Goal: Information Seeking & Learning: Learn about a topic

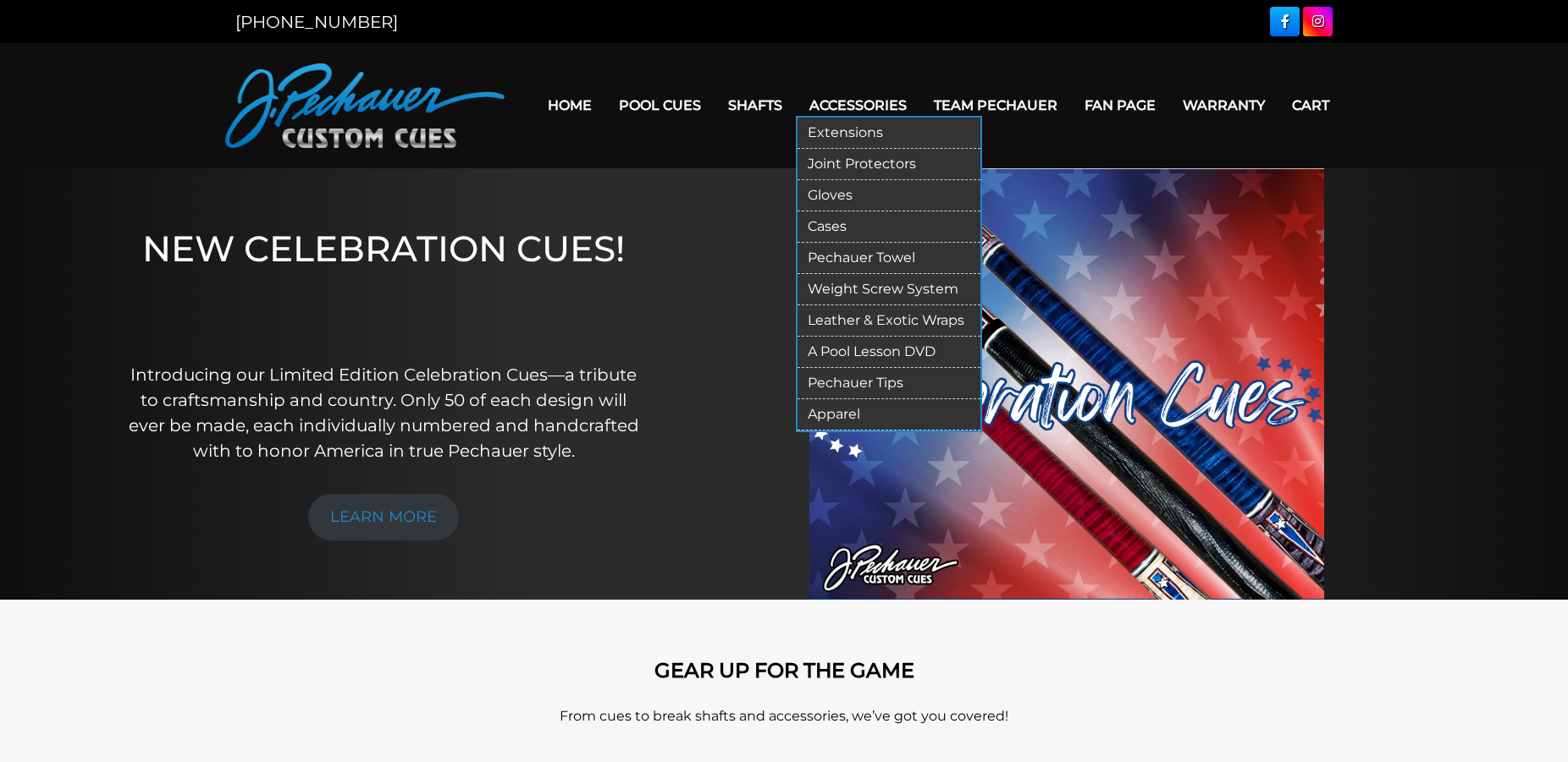
click at [854, 226] on link "Cases" at bounding box center [889, 227] width 183 height 31
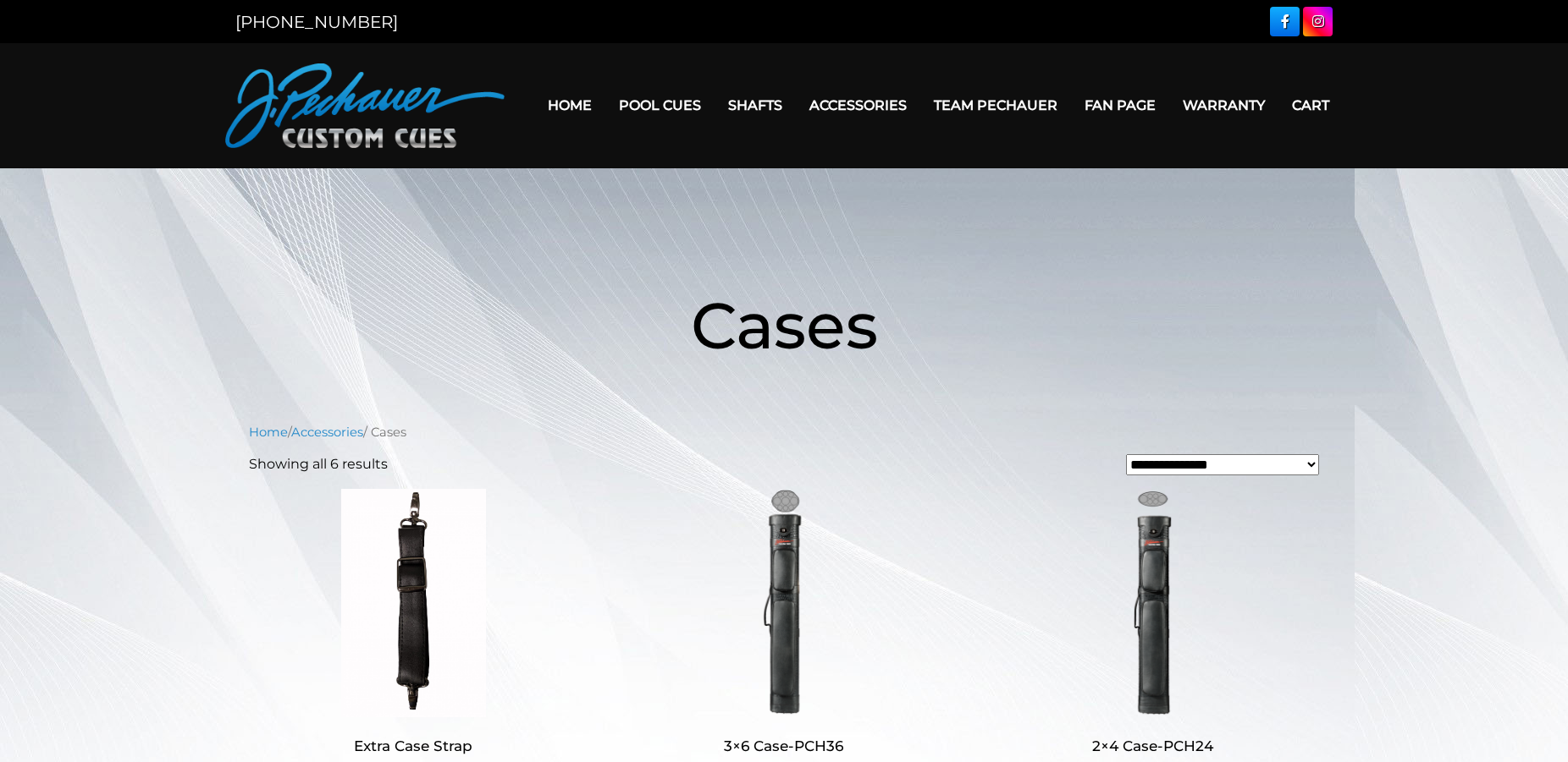
click at [1100, 96] on link "Fan Page" at bounding box center [1120, 106] width 98 height 43
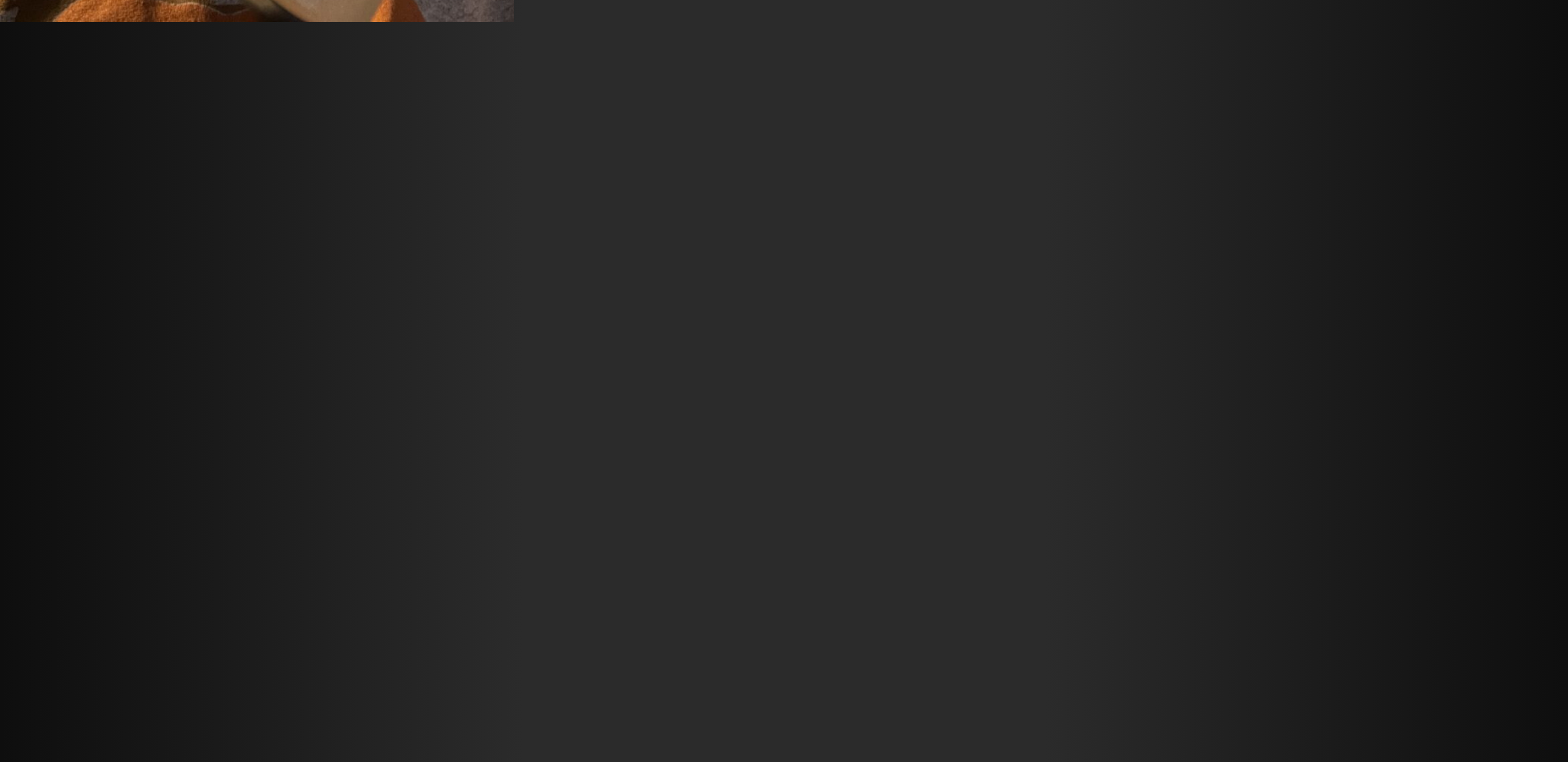
scroll to position [16480, 0]
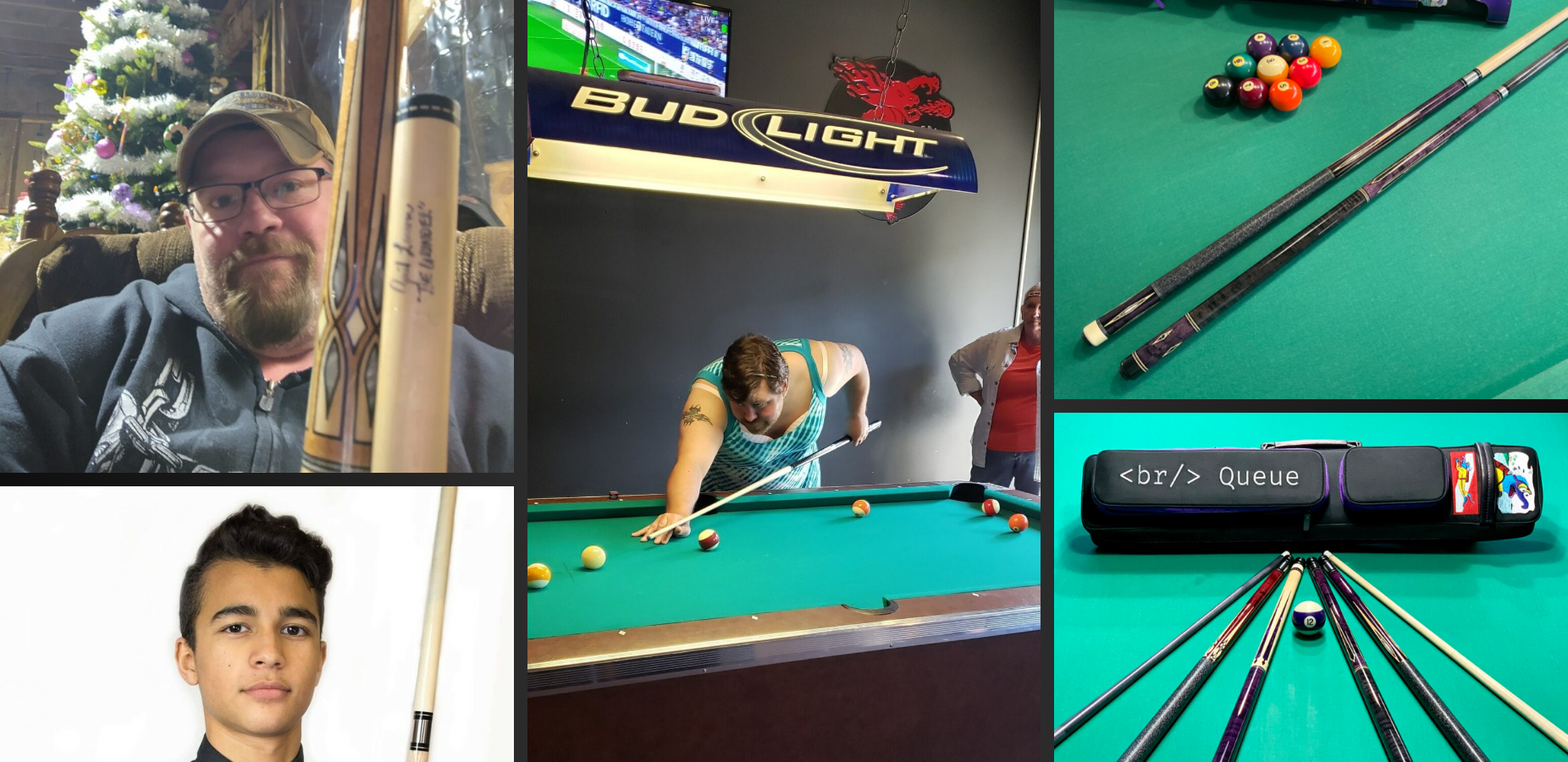
click at [692, 443] on img at bounding box center [784, 526] width 514 height 1059
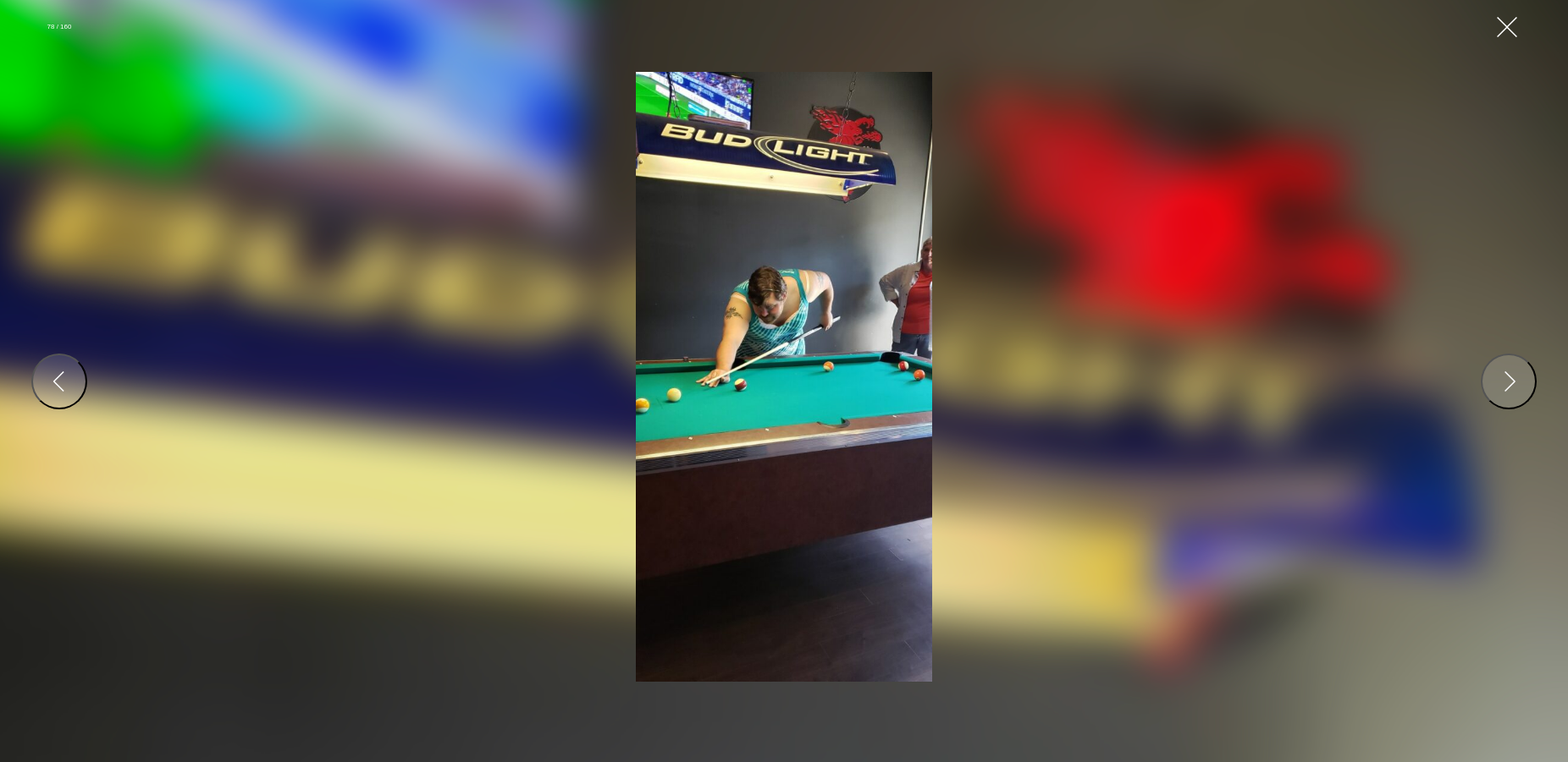
scroll to position [15789, 0]
click at [1518, 28] on button "Close Gallery" at bounding box center [1506, 26] width 30 height 30
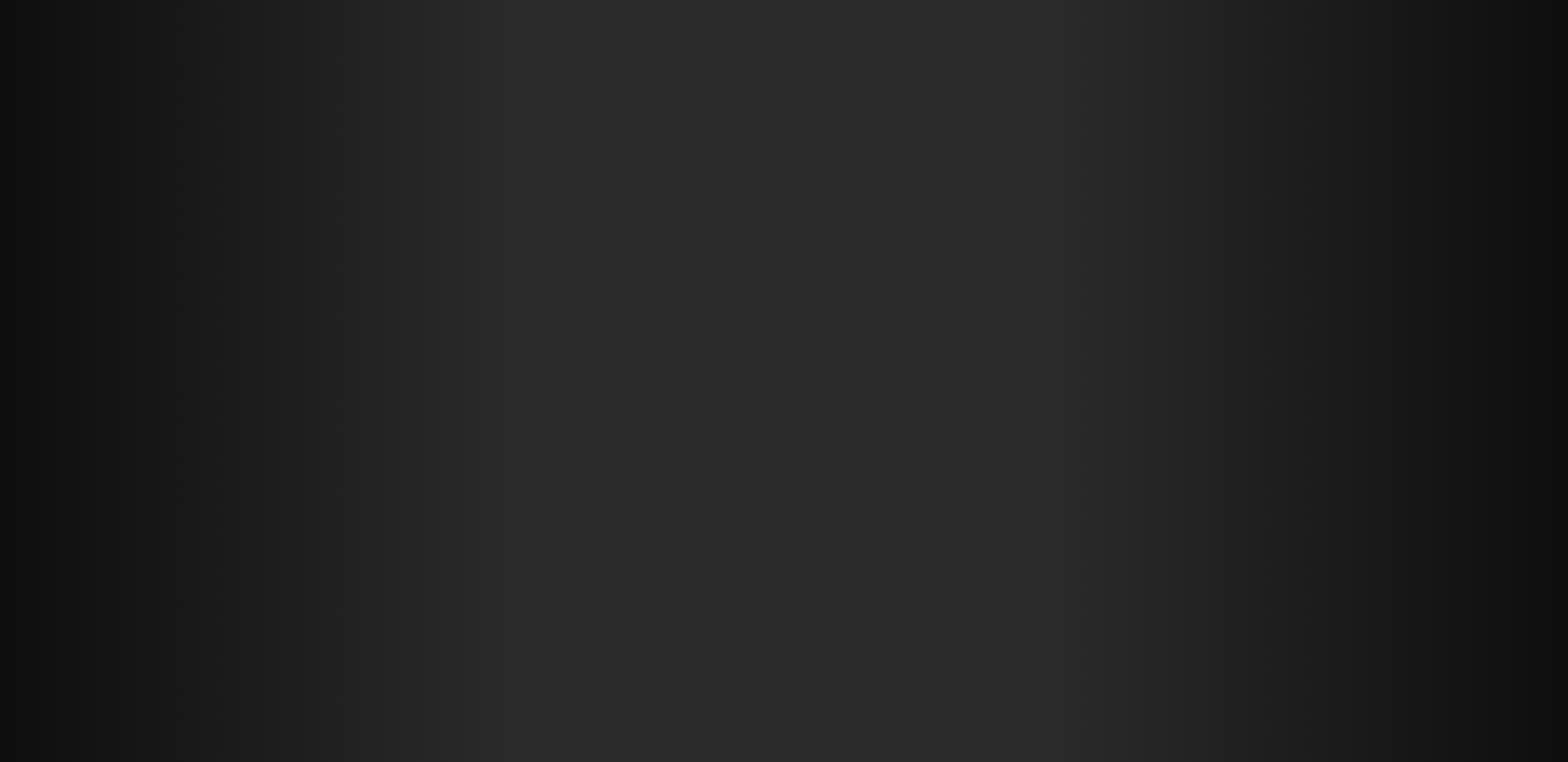
scroll to position [25798, 0]
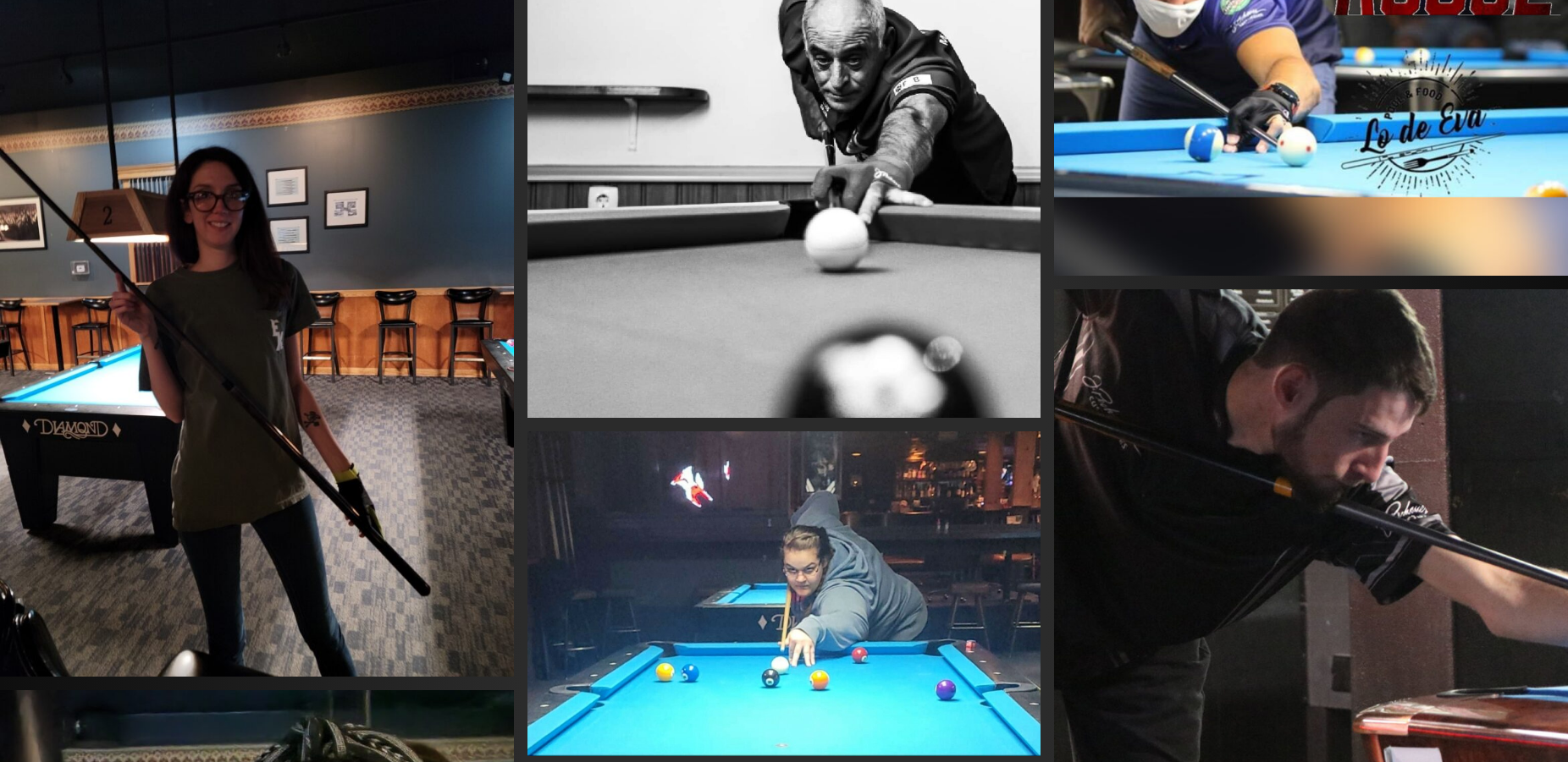
click at [360, 381] on img at bounding box center [257, 334] width 514 height 685
